Goal: Transaction & Acquisition: Purchase product/service

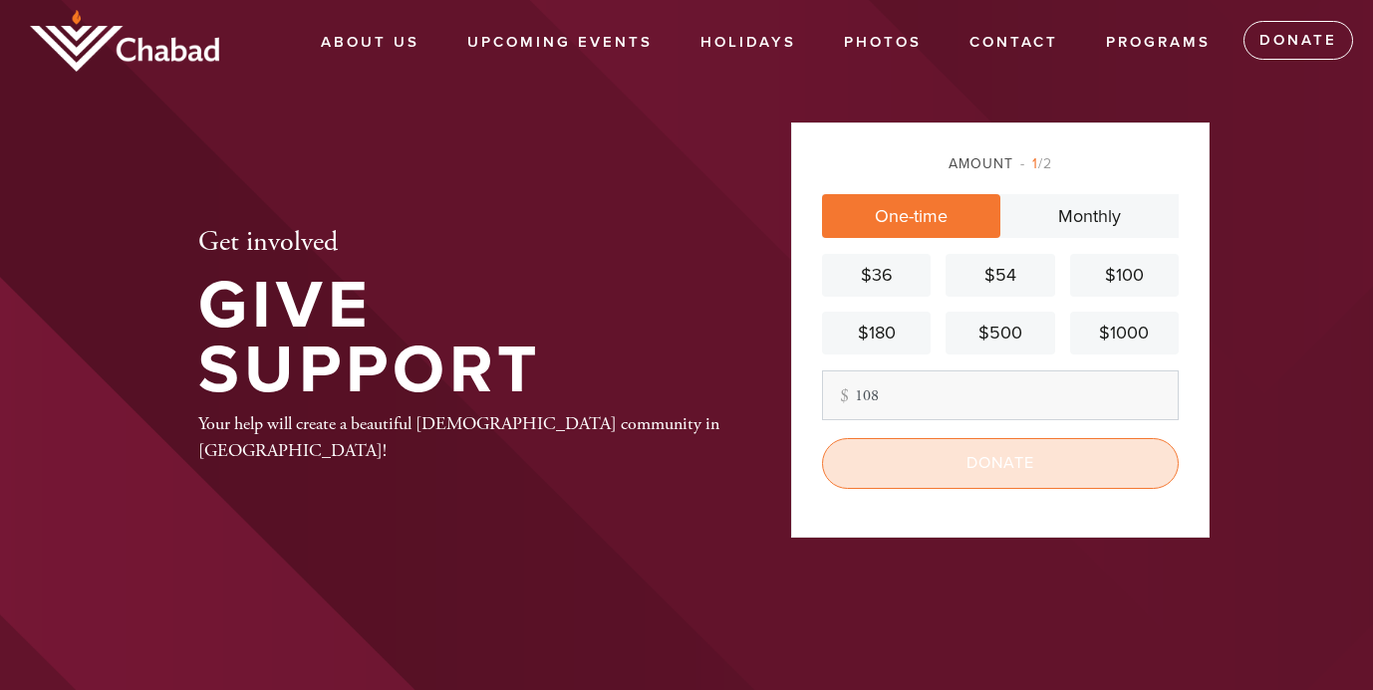
type input "108"
click at [1048, 469] on input "Donate" at bounding box center [1000, 463] width 357 height 50
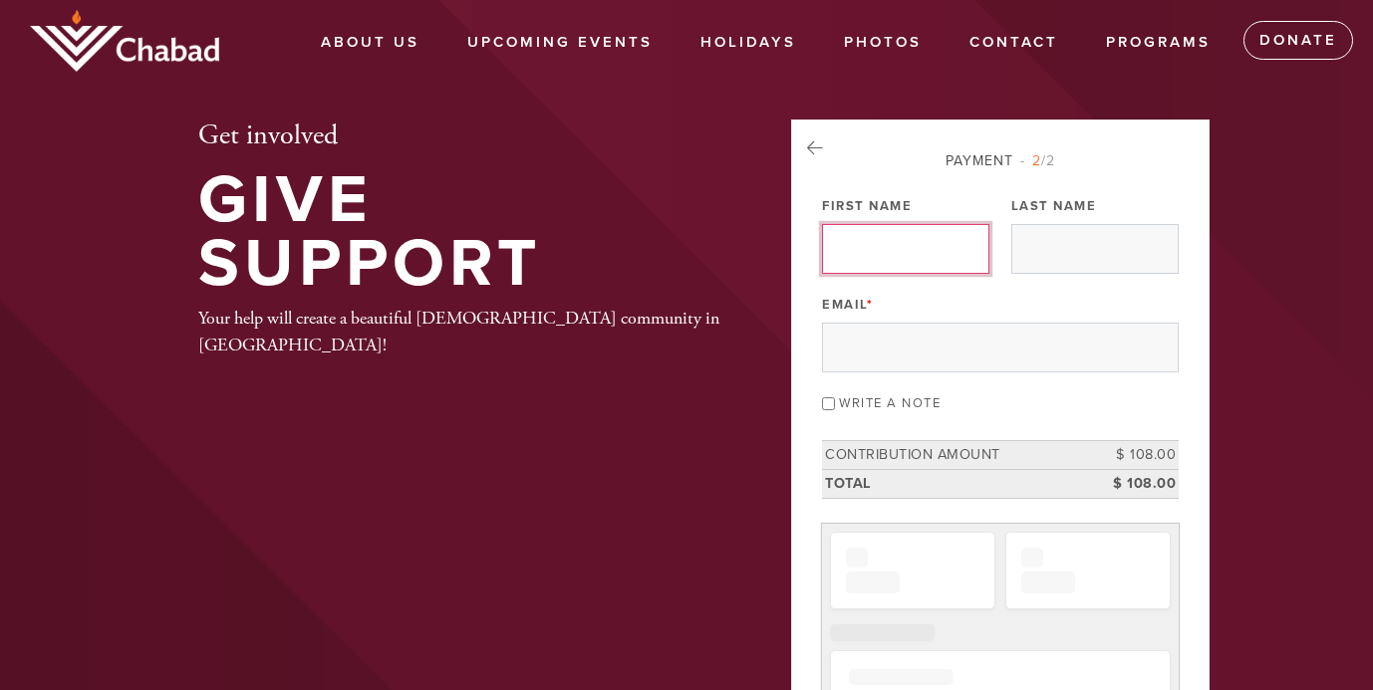
click at [907, 246] on input "First Name" at bounding box center [905, 249] width 167 height 50
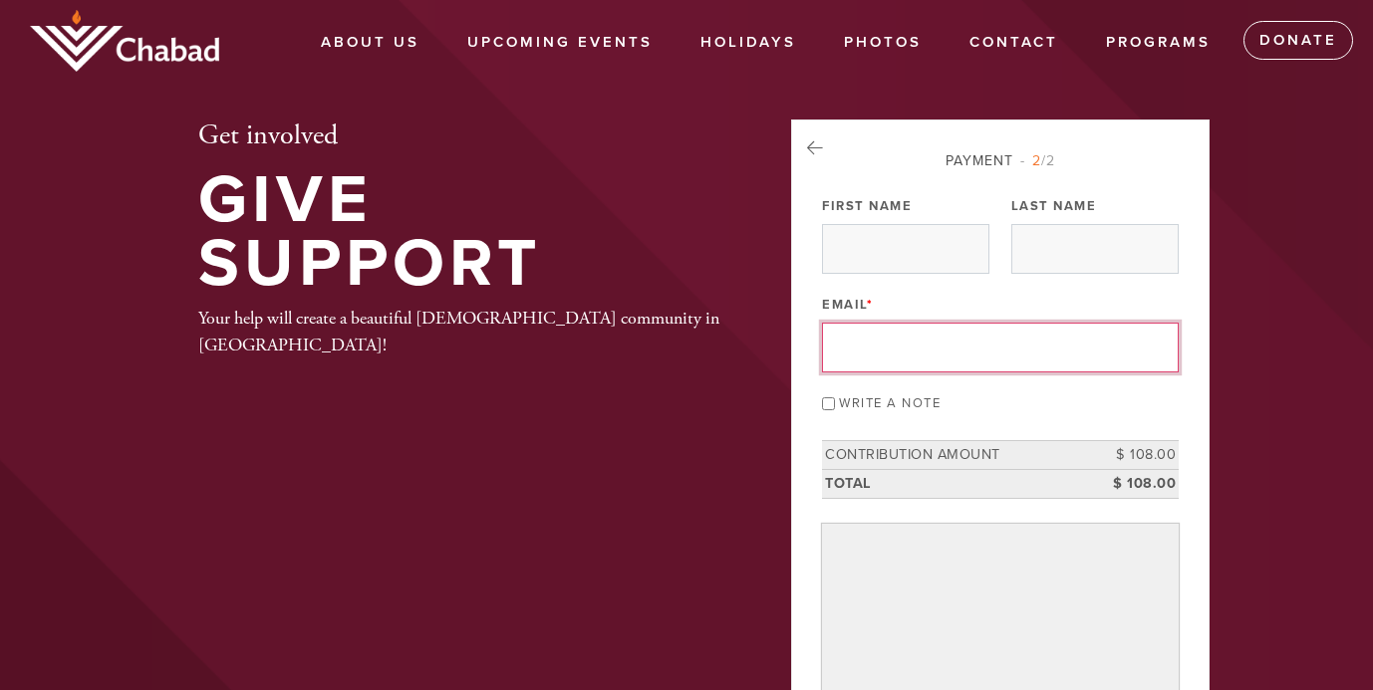
click at [914, 373] on input "Email *" at bounding box center [1000, 348] width 357 height 50
type input "[EMAIL_ADDRESS][DOMAIN_NAME]"
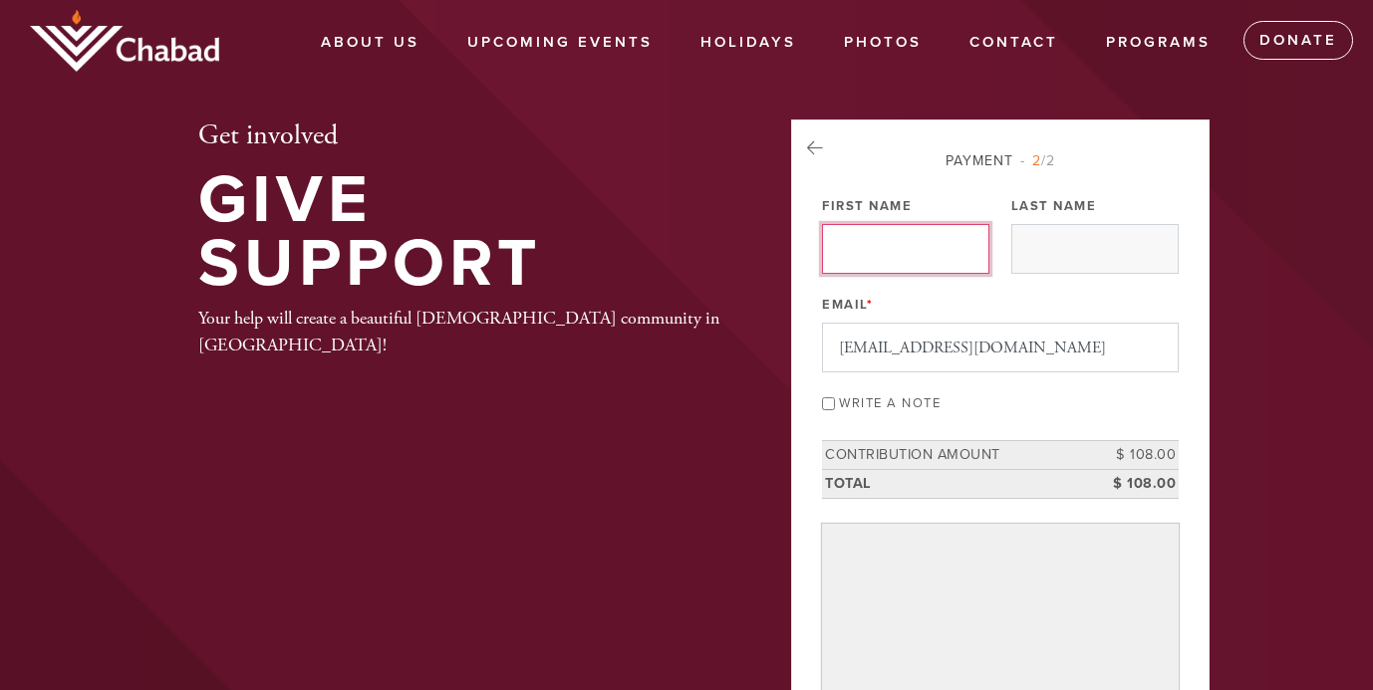
type input "[PERSON_NAME]"
click at [829, 410] on input "Write a note" at bounding box center [828, 404] width 13 height 13
checkbox input "true"
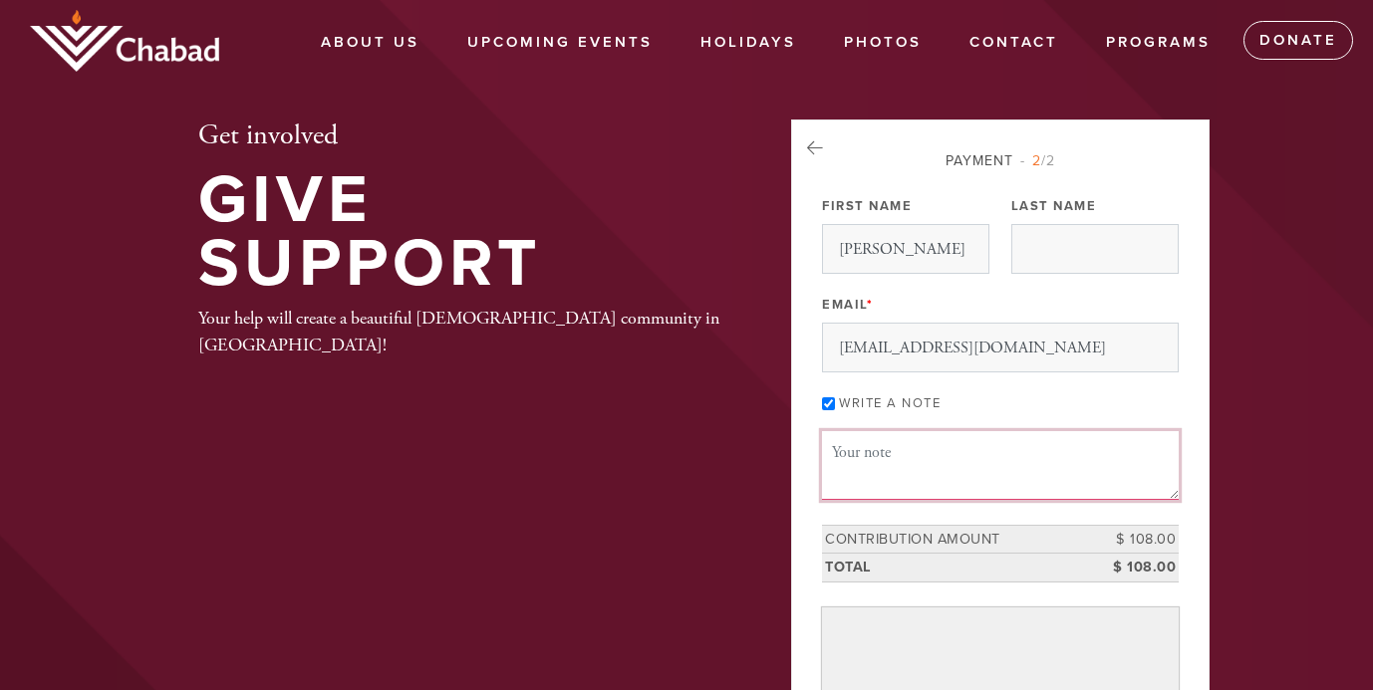
click at [845, 499] on textarea "Message or dedication" at bounding box center [1000, 465] width 357 height 68
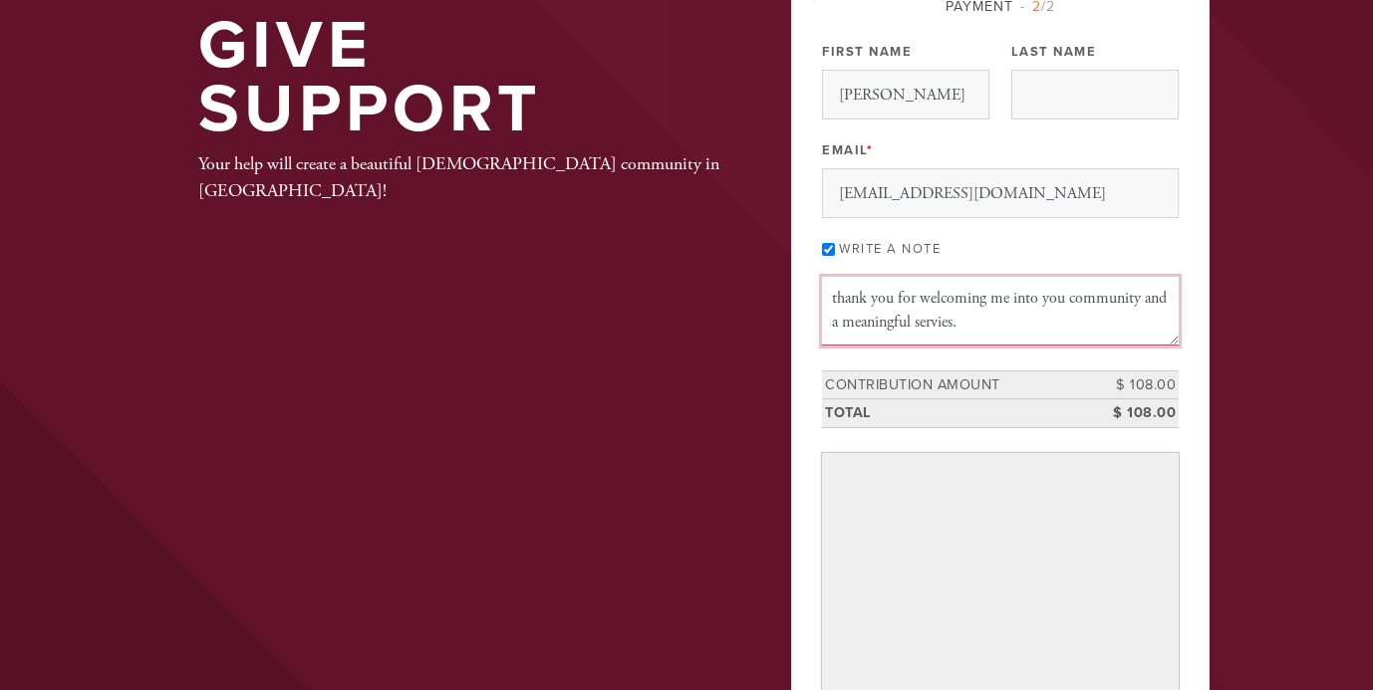
scroll to position [156, 0]
type textarea "thank you for welcoming me into you community and a meaningful servies."
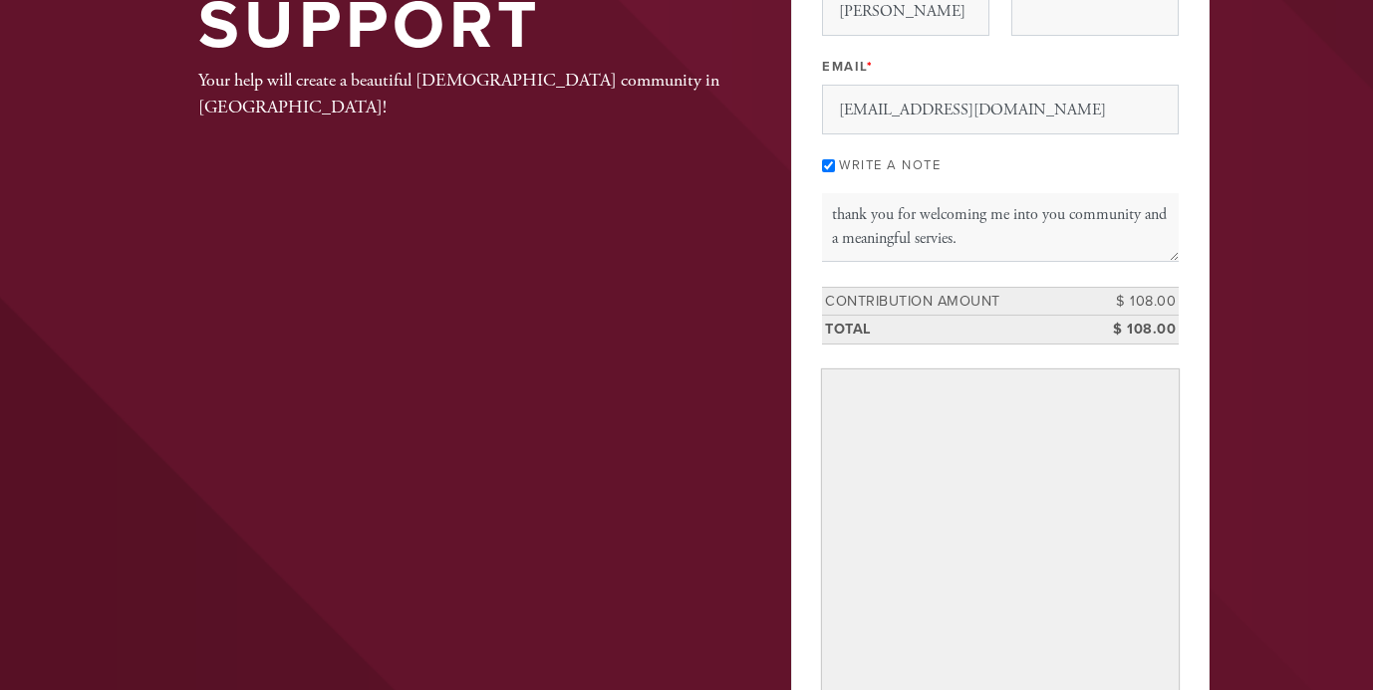
scroll to position [240, 0]
type input "[PERSON_NAME]"
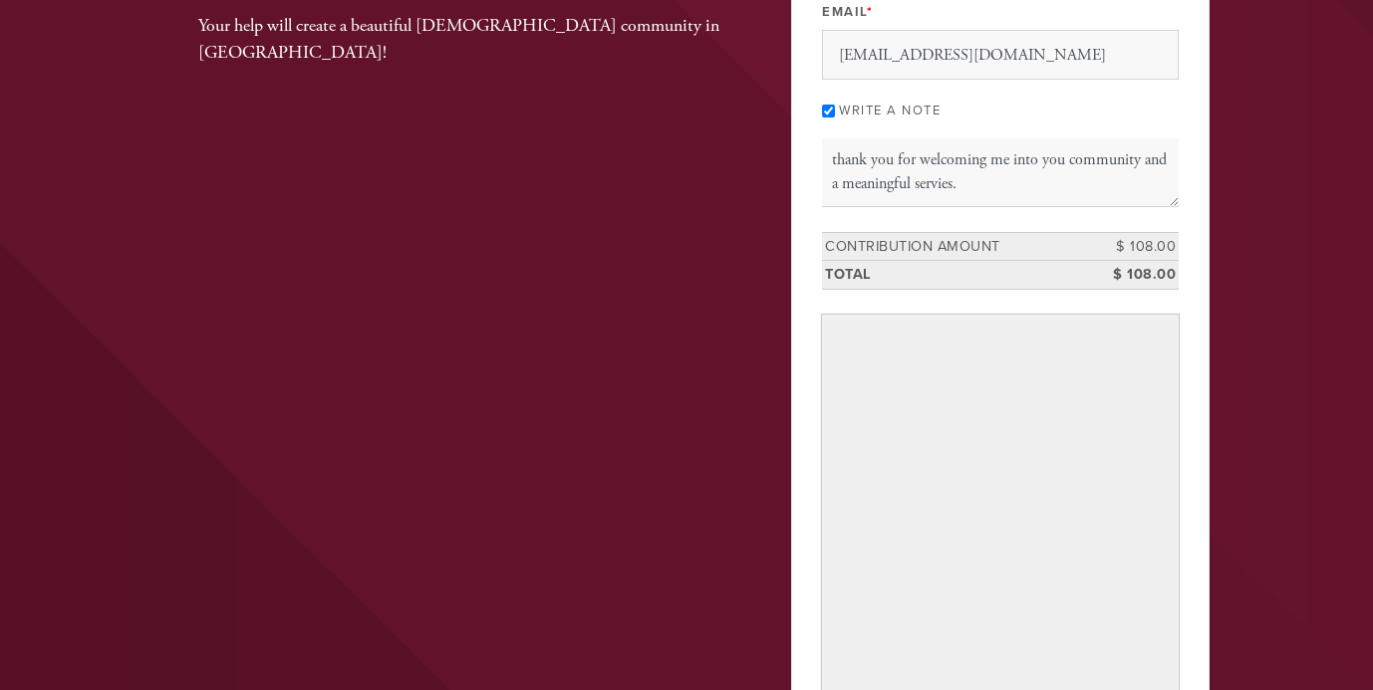
scroll to position [291, 0]
click at [974, 208] on textarea "thank you for welcoming me into you community and a meaningful servies." at bounding box center [1000, 174] width 357 height 68
click at [873, 208] on textarea "thank you for welcoming me into you community and for such meaningful servies." at bounding box center [1000, 174] width 357 height 68
click at [917, 208] on textarea "thank you for welcoming me into you community and for such meaningful servieces." at bounding box center [1000, 174] width 357 height 68
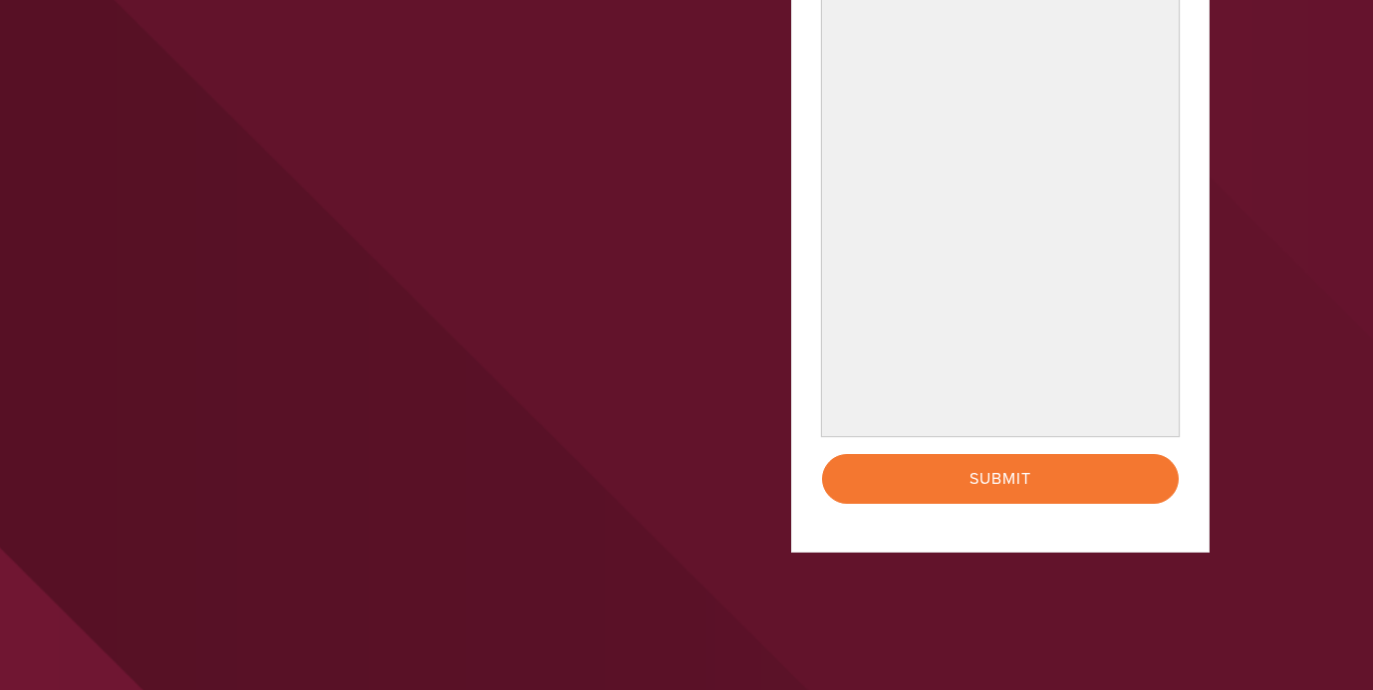
scroll to position [660, 0]
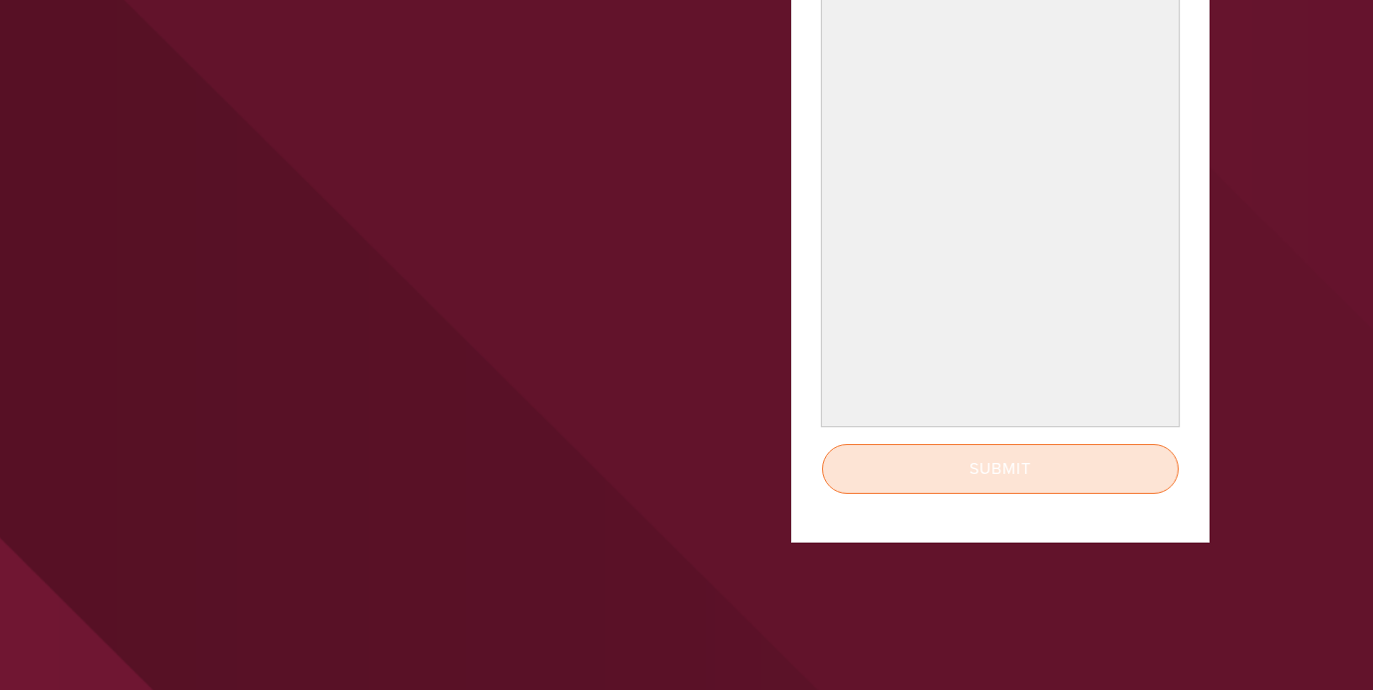
type textarea "thank you for welcoming me into you community and for such meaningful services."
click at [919, 494] on input "Submit" at bounding box center [1000, 469] width 357 height 50
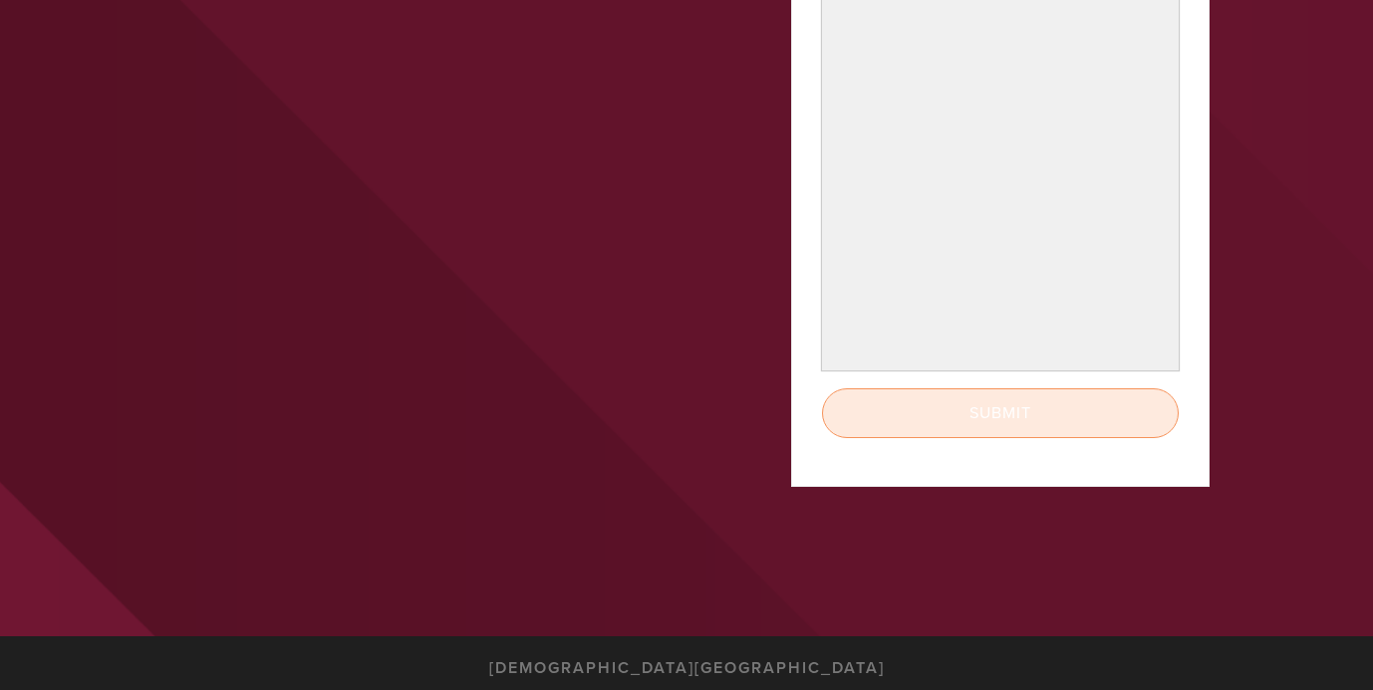
scroll to position [723, 0]
